Goal: Task Accomplishment & Management: Use online tool/utility

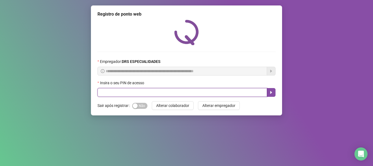
drag, startPoint x: 143, startPoint y: 95, endPoint x: 142, endPoint y: 85, distance: 9.9
click at [143, 94] on input "text" at bounding box center [182, 92] width 170 height 9
type input "*****"
click at [273, 91] on button "button" at bounding box center [271, 92] width 9 height 9
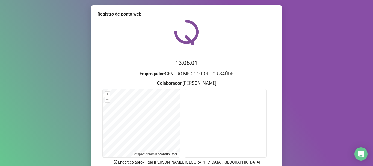
scroll to position [47, 0]
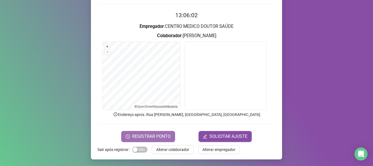
click at [152, 136] on span "REGISTRAR PONTO" at bounding box center [151, 136] width 38 height 7
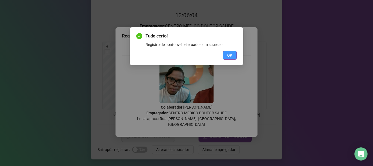
click at [231, 57] on span "OK" at bounding box center [229, 55] width 5 height 6
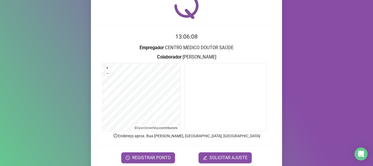
scroll to position [0, 0]
